Goal: Task Accomplishment & Management: Manage account settings

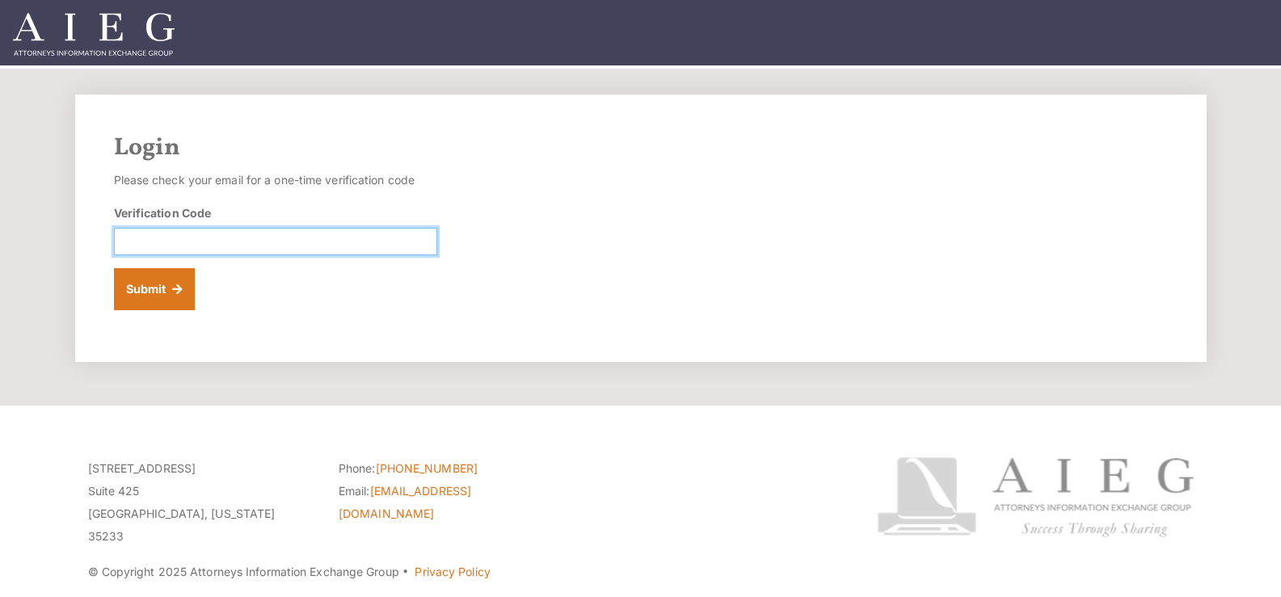
click at [177, 242] on input "Verification Code" at bounding box center [275, 241] width 323 height 27
drag, startPoint x: 177, startPoint y: 242, endPoint x: 79, endPoint y: 209, distance: 103.3
click at [79, 209] on div "Login Please check your email for a one-time verification code Verification Cod…" at bounding box center [640, 229] width 1131 height 268
type input "133532"
click at [114, 268] on button "Submit" at bounding box center [155, 289] width 82 height 42
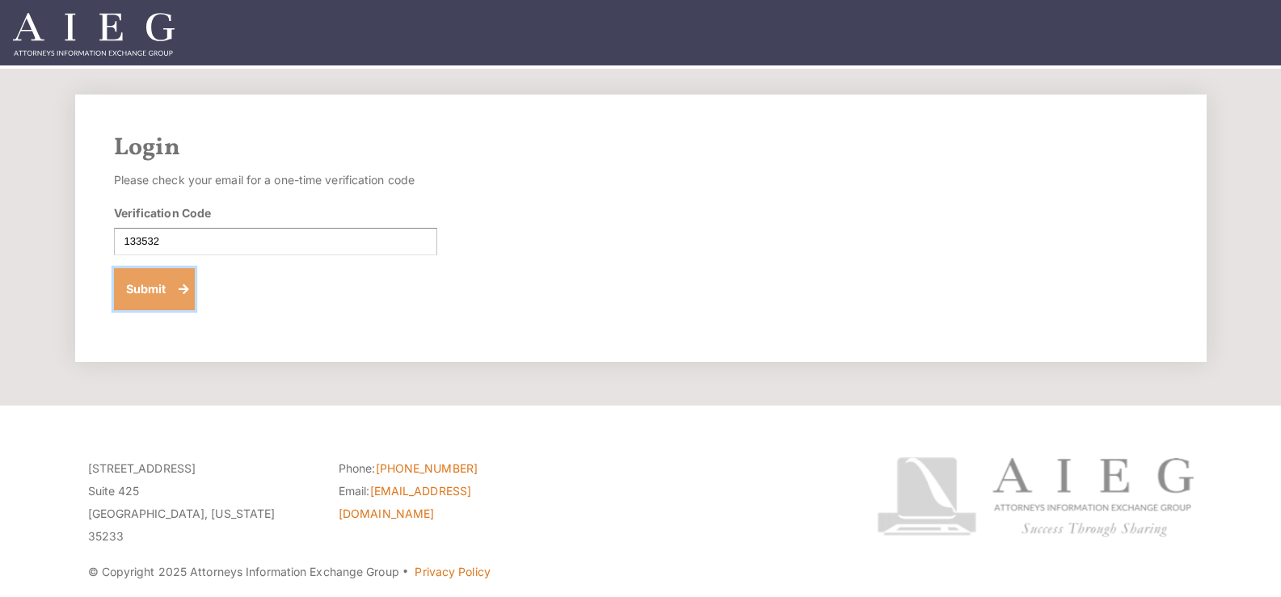
click at [144, 286] on button "Submit" at bounding box center [155, 289] width 82 height 42
click at [293, 248] on input "Verification Code" at bounding box center [275, 241] width 323 height 27
type input "202483"
click at [164, 297] on button "Submit" at bounding box center [155, 289] width 82 height 42
